Goal: Check status: Check status

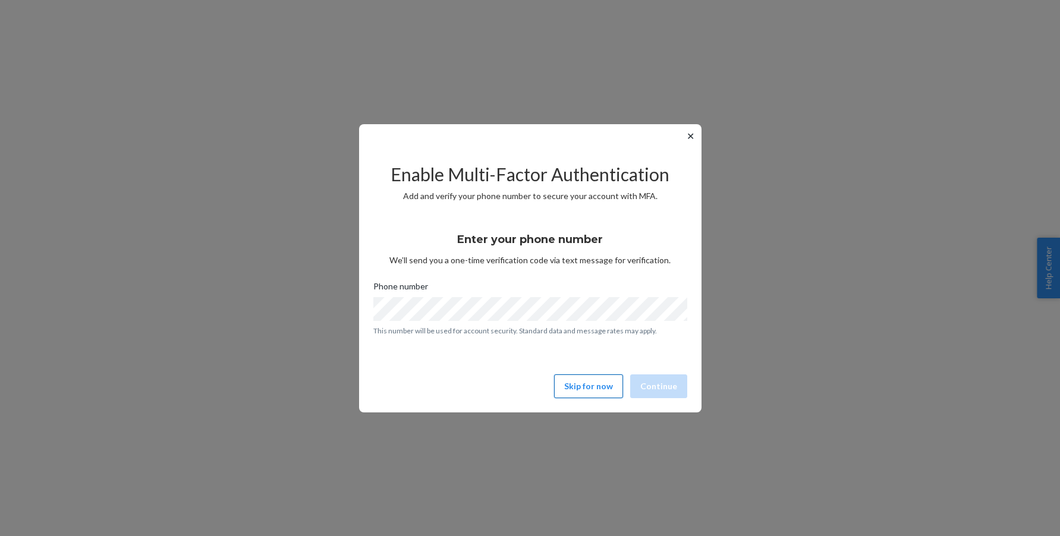
click at [602, 394] on button "Skip for now" at bounding box center [588, 386] width 69 height 24
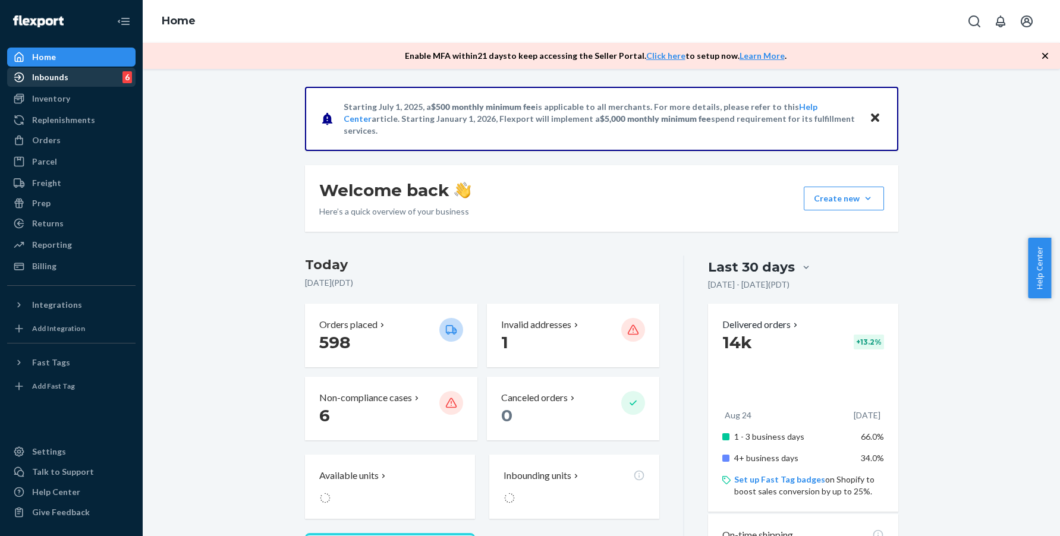
click at [76, 80] on div "Inbounds 6" at bounding box center [71, 77] width 126 height 17
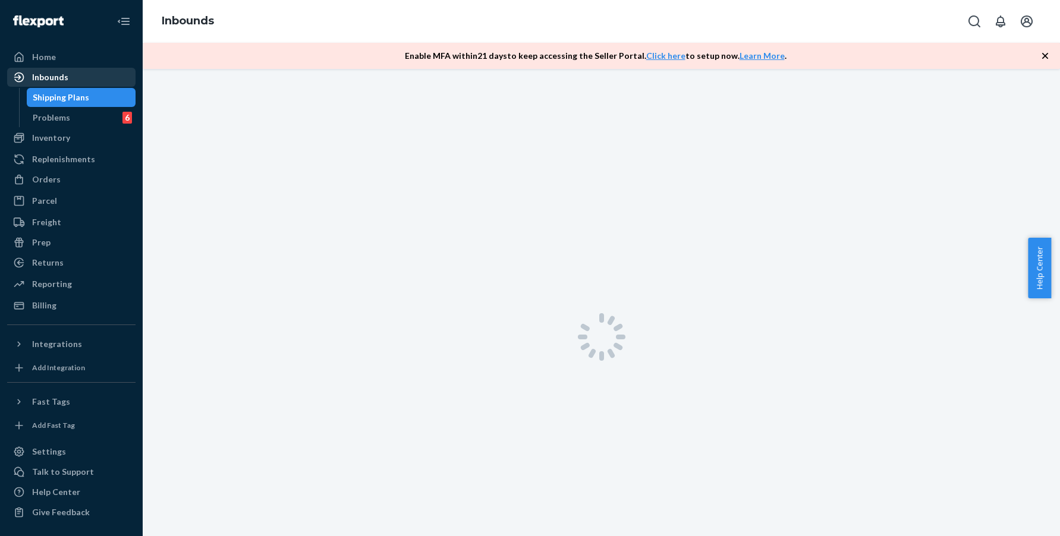
click at [64, 79] on div "Inbounds" at bounding box center [50, 77] width 36 height 12
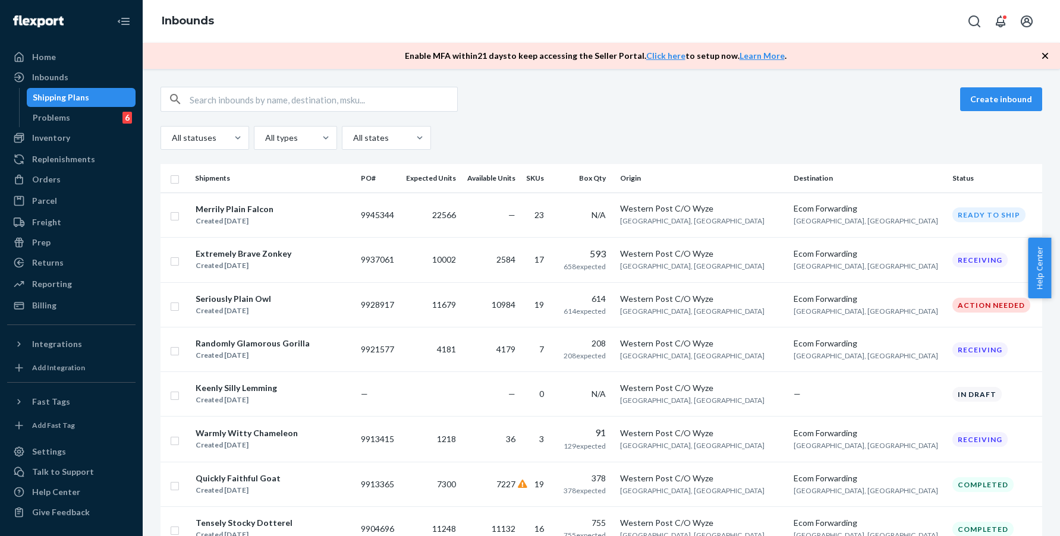
click at [223, 100] on input "text" at bounding box center [323, 99] width 267 height 24
paste input "9913415"
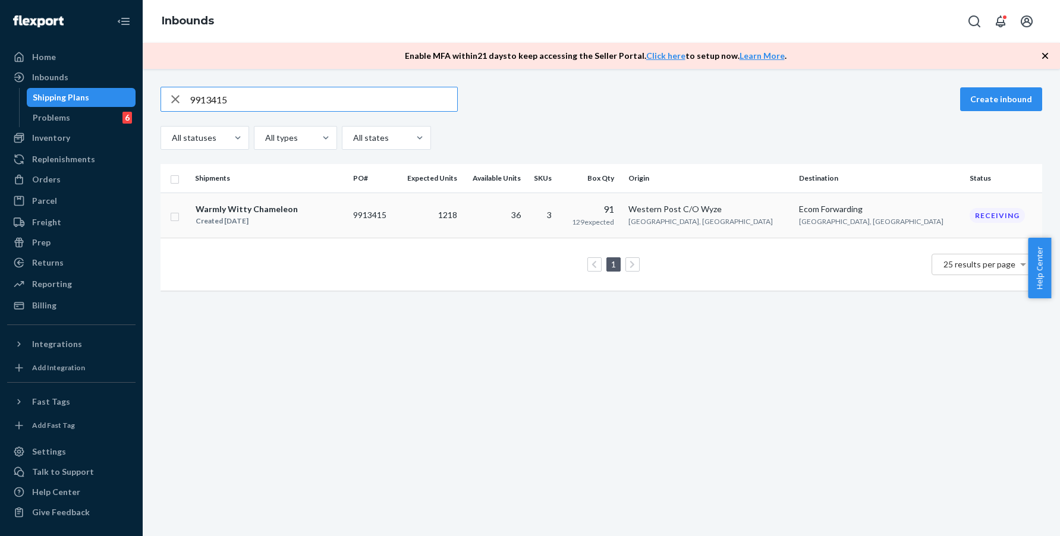
type input "9913415"
click at [344, 213] on div "Warmly Witty Chameleon Created [DATE]" at bounding box center [269, 215] width 149 height 25
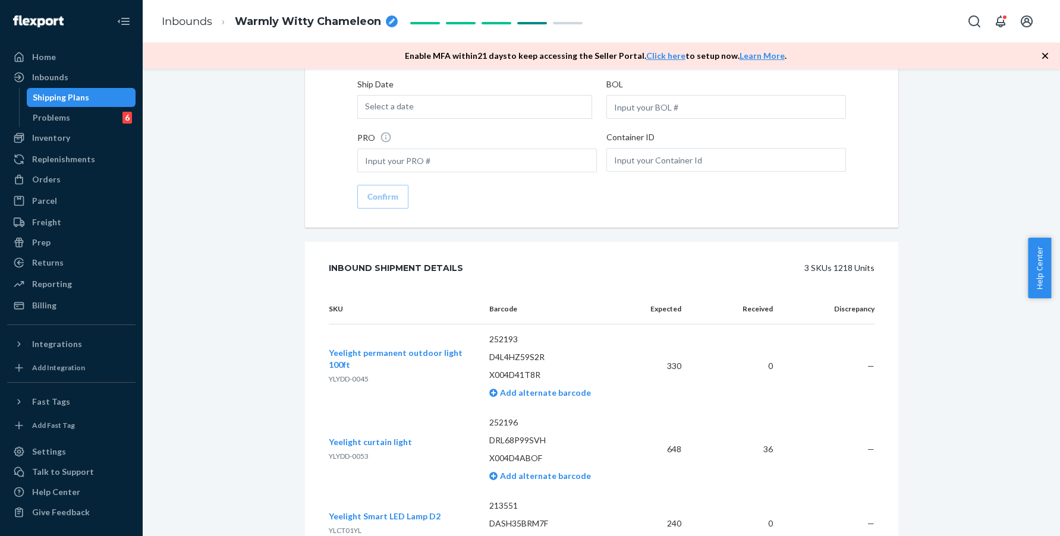
scroll to position [1691, 0]
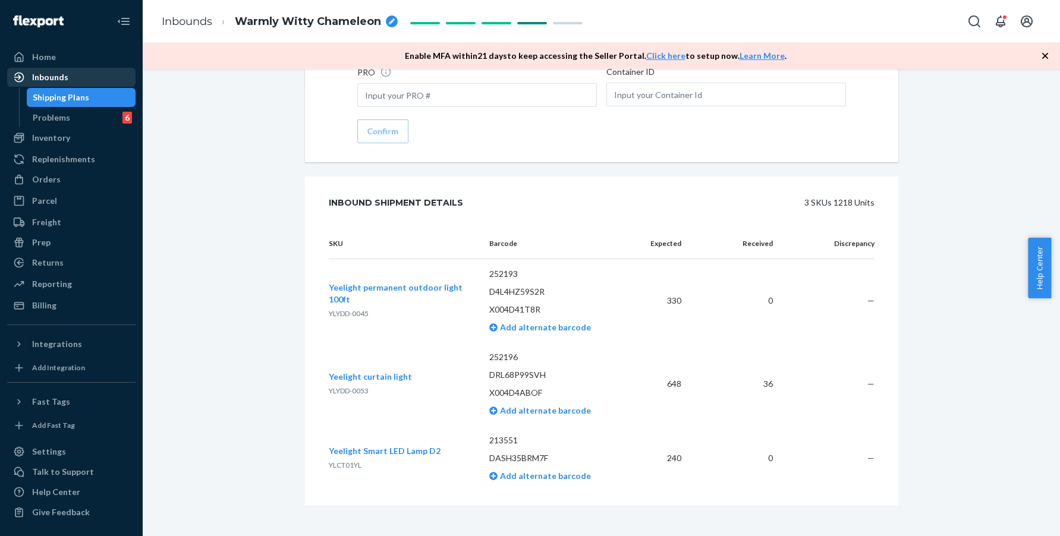
click at [71, 78] on div "Inbounds" at bounding box center [71, 77] width 126 height 17
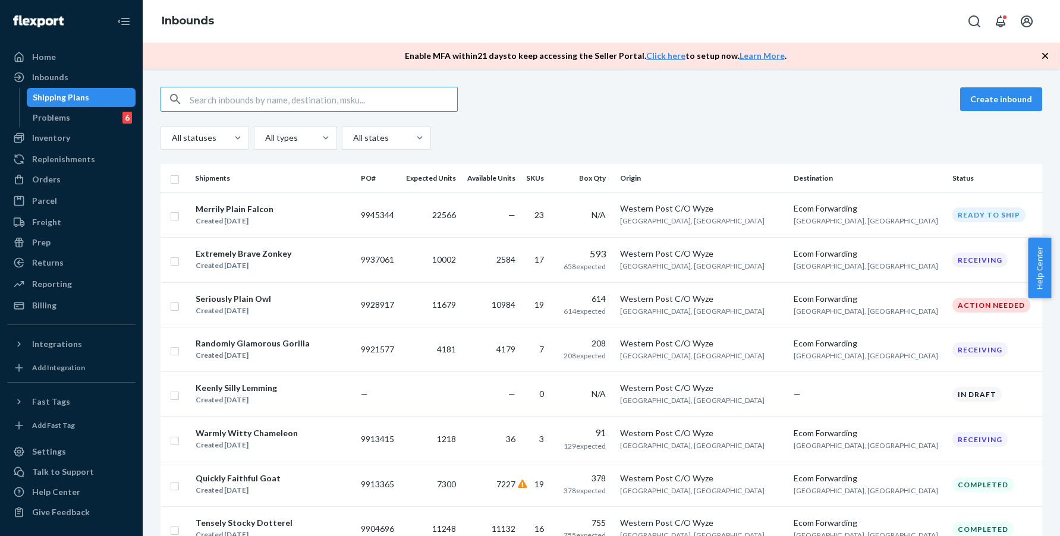
click at [307, 100] on input "text" at bounding box center [323, 99] width 267 height 24
type input "9887373"
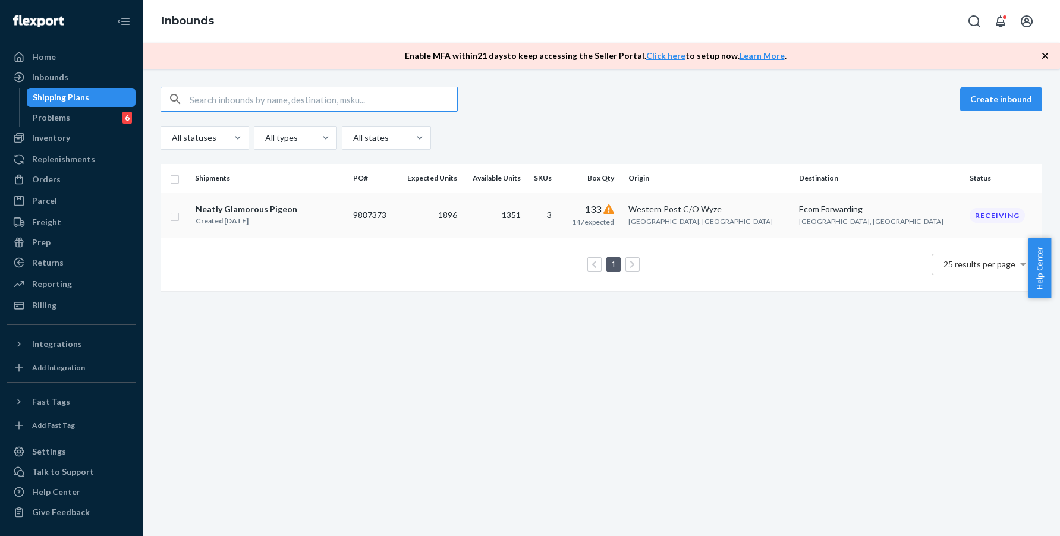
click at [344, 203] on div "Neatly Glamorous Pigeon Created [DATE]" at bounding box center [269, 215] width 149 height 25
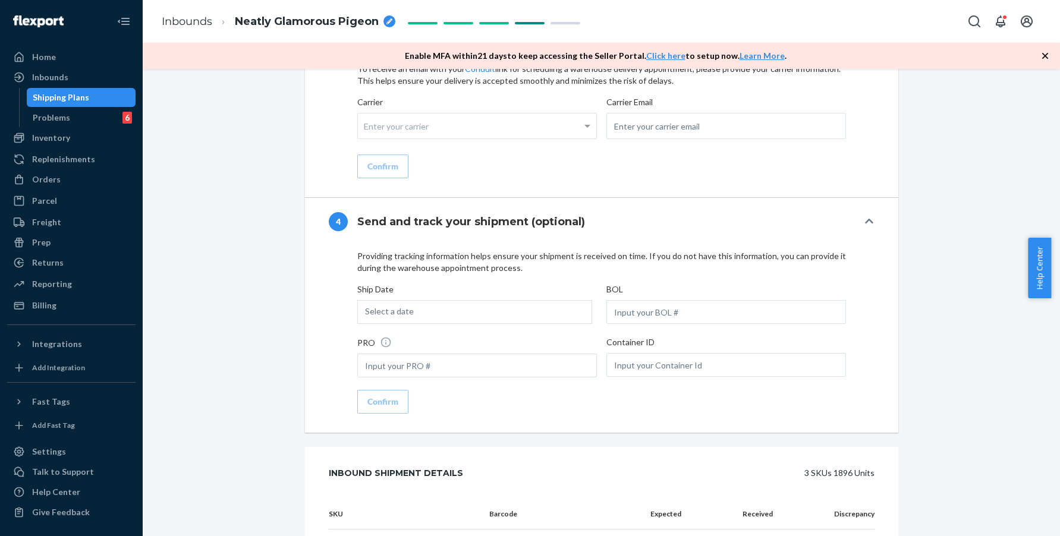
scroll to position [1861, 0]
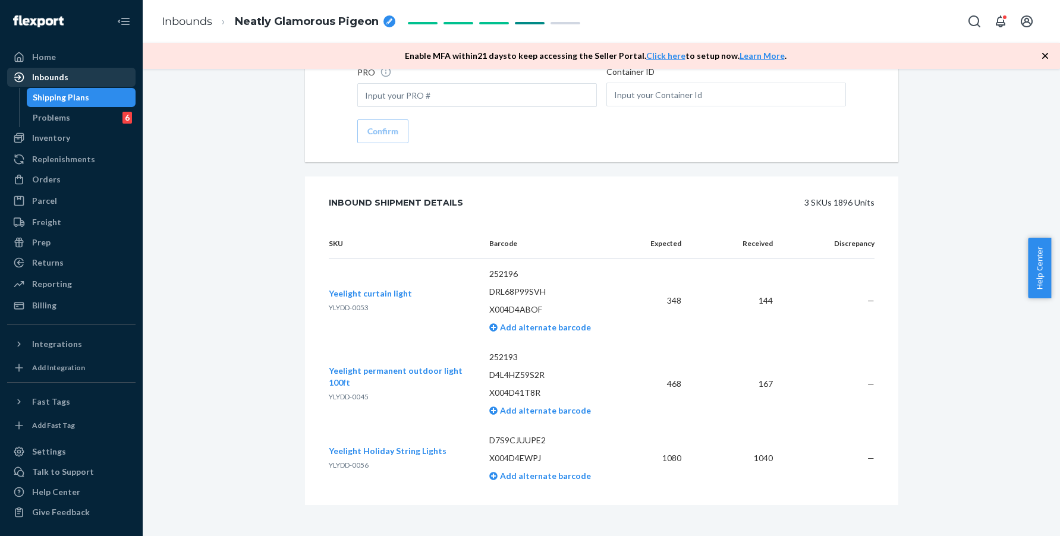
click at [44, 79] on div "Inbounds" at bounding box center [50, 77] width 36 height 12
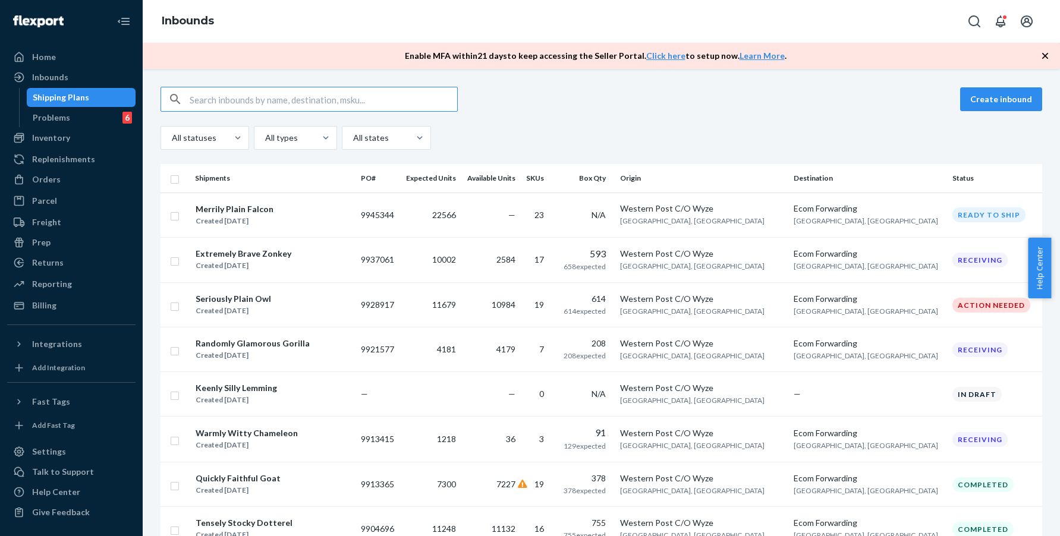
click at [383, 96] on input "text" at bounding box center [323, 99] width 267 height 24
paste input "9887372"
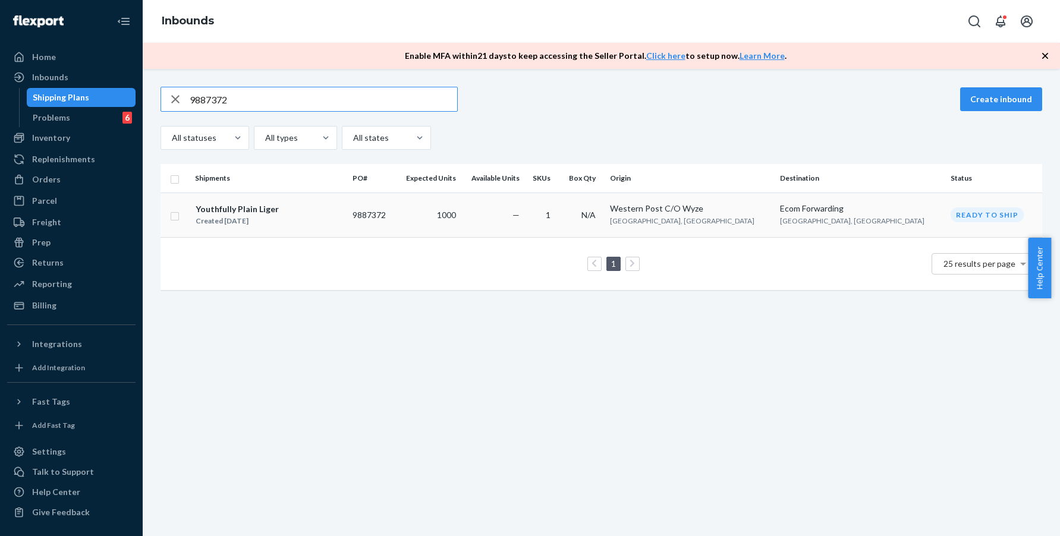
type input "9887372"
click at [395, 213] on td "9887372" at bounding box center [372, 215] width 48 height 45
